Goal: Find specific page/section: Find specific page/section

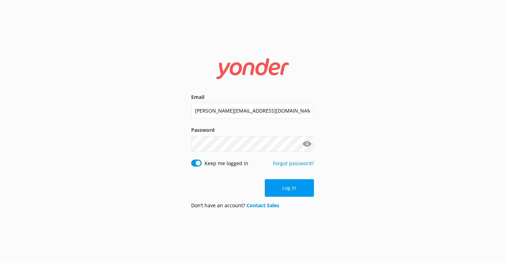
click at [230, 107] on input "[PERSON_NAME][EMAIL_ADDRESS][DOMAIN_NAME]" at bounding box center [252, 111] width 123 height 16
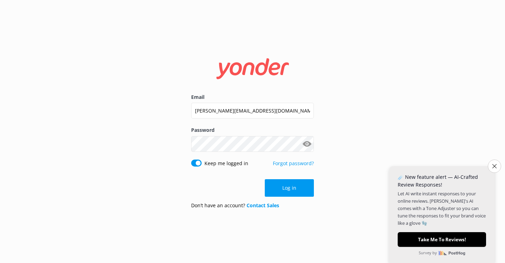
click at [323, 78] on div "Email [PERSON_NAME][EMAIL_ADDRESS][DOMAIN_NAME] Password Show password Keep me …" at bounding box center [253, 132] width 140 height 166
click at [299, 188] on button "Log in" at bounding box center [289, 189] width 49 height 18
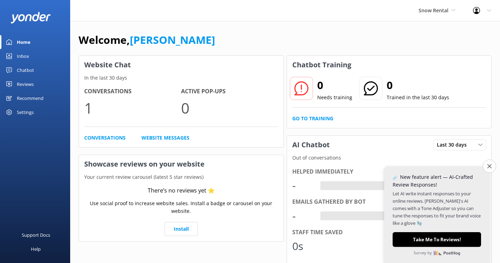
click at [30, 73] on div "Chatbot" at bounding box center [25, 70] width 17 height 14
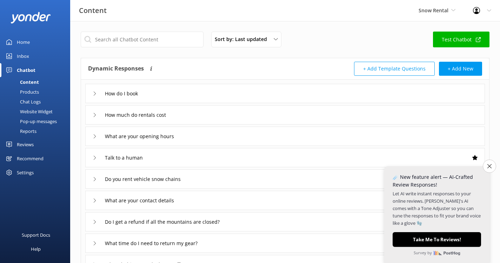
click at [44, 111] on div "Website Widget" at bounding box center [28, 112] width 48 height 10
